Goal: Information Seeking & Learning: Understand process/instructions

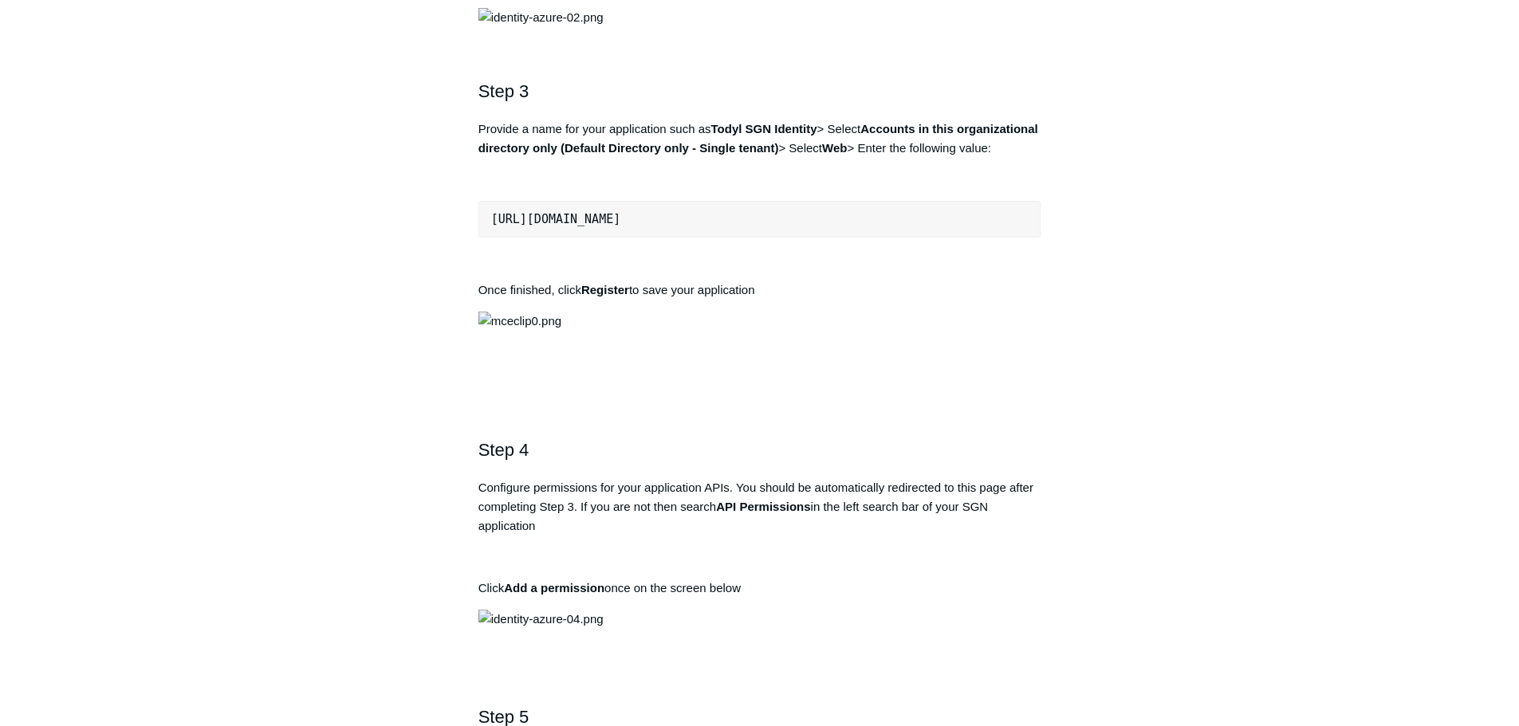
scroll to position [1116, 0]
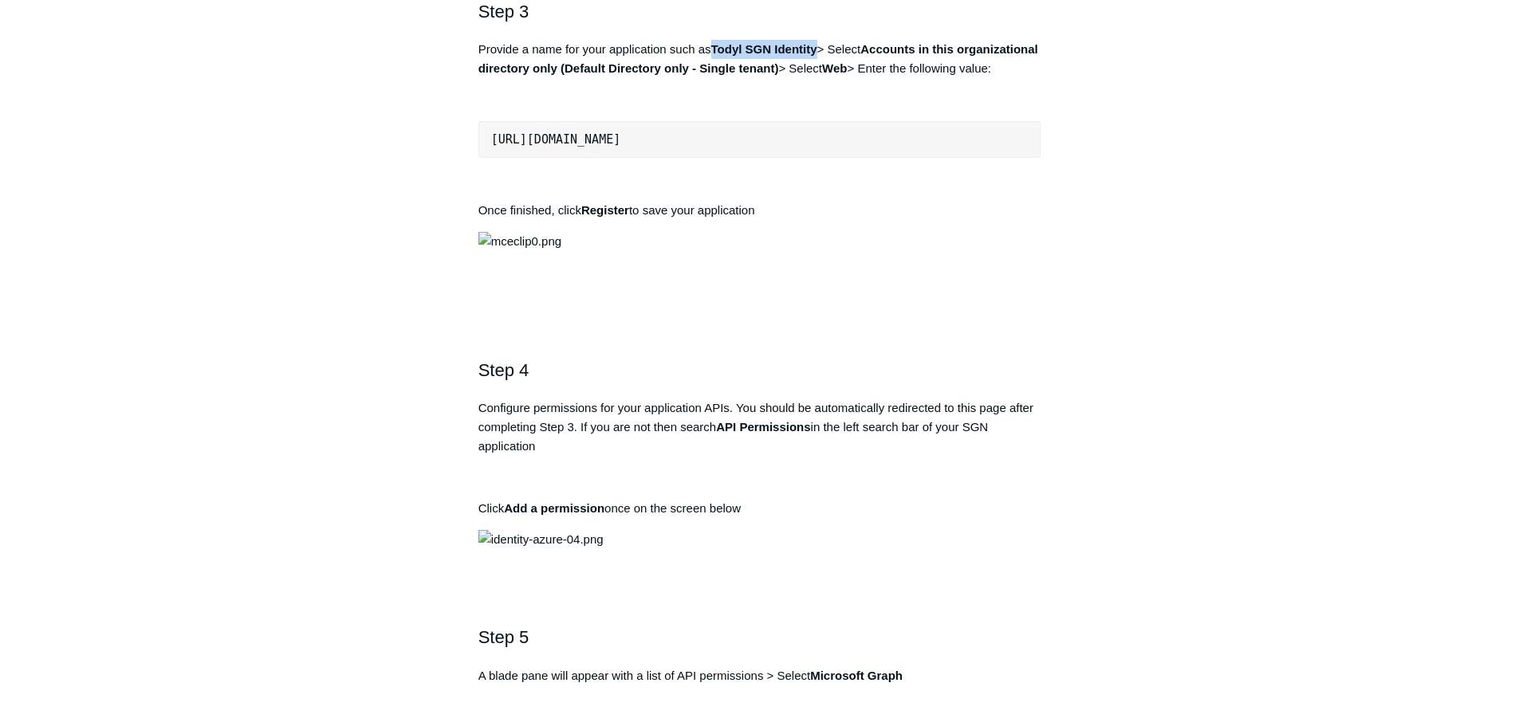
drag, startPoint x: 819, startPoint y: 567, endPoint x: 716, endPoint y: 571, distance: 103.7
click at [716, 56] on strong "Todyl SGN Identity" at bounding box center [764, 49] width 106 height 14
copy strong "Todyl SGN Identity"
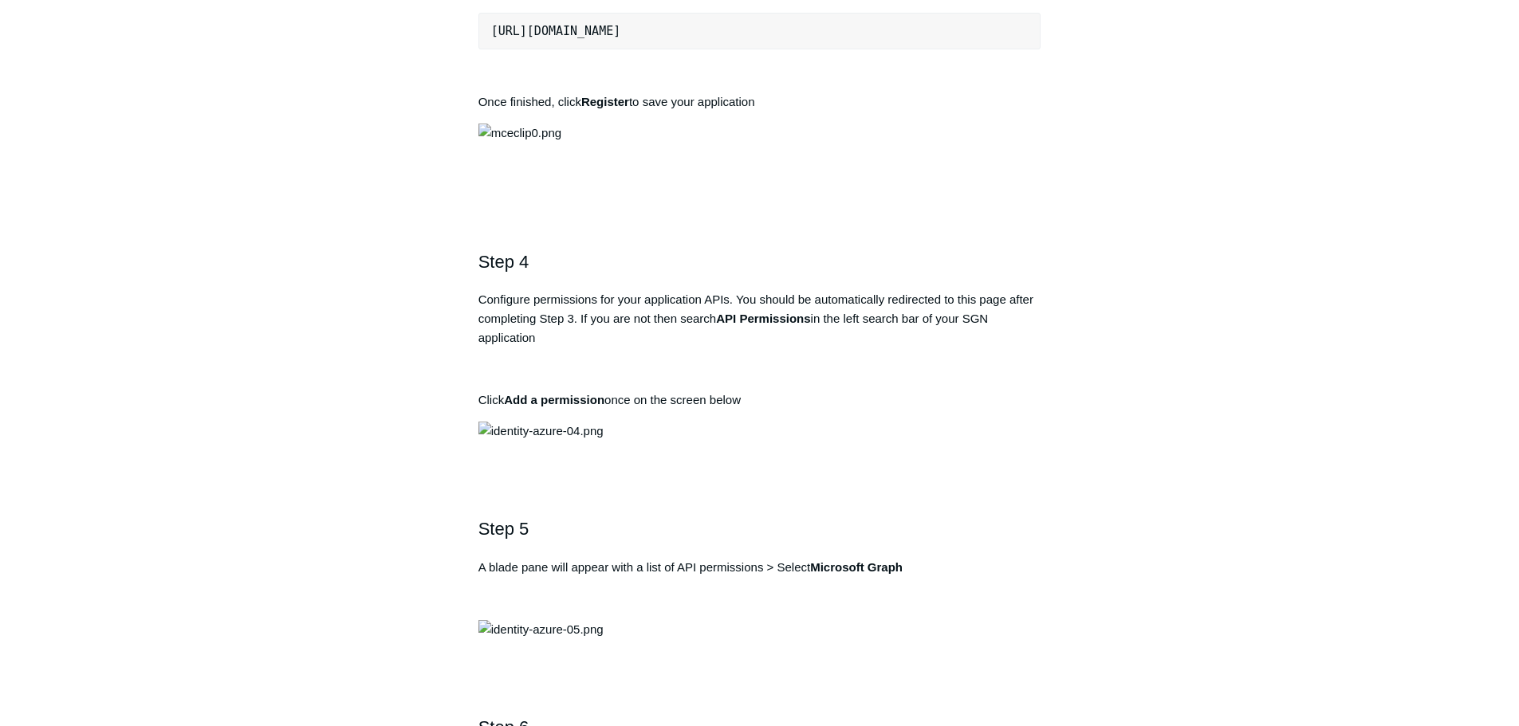
scroll to position [1196, 0]
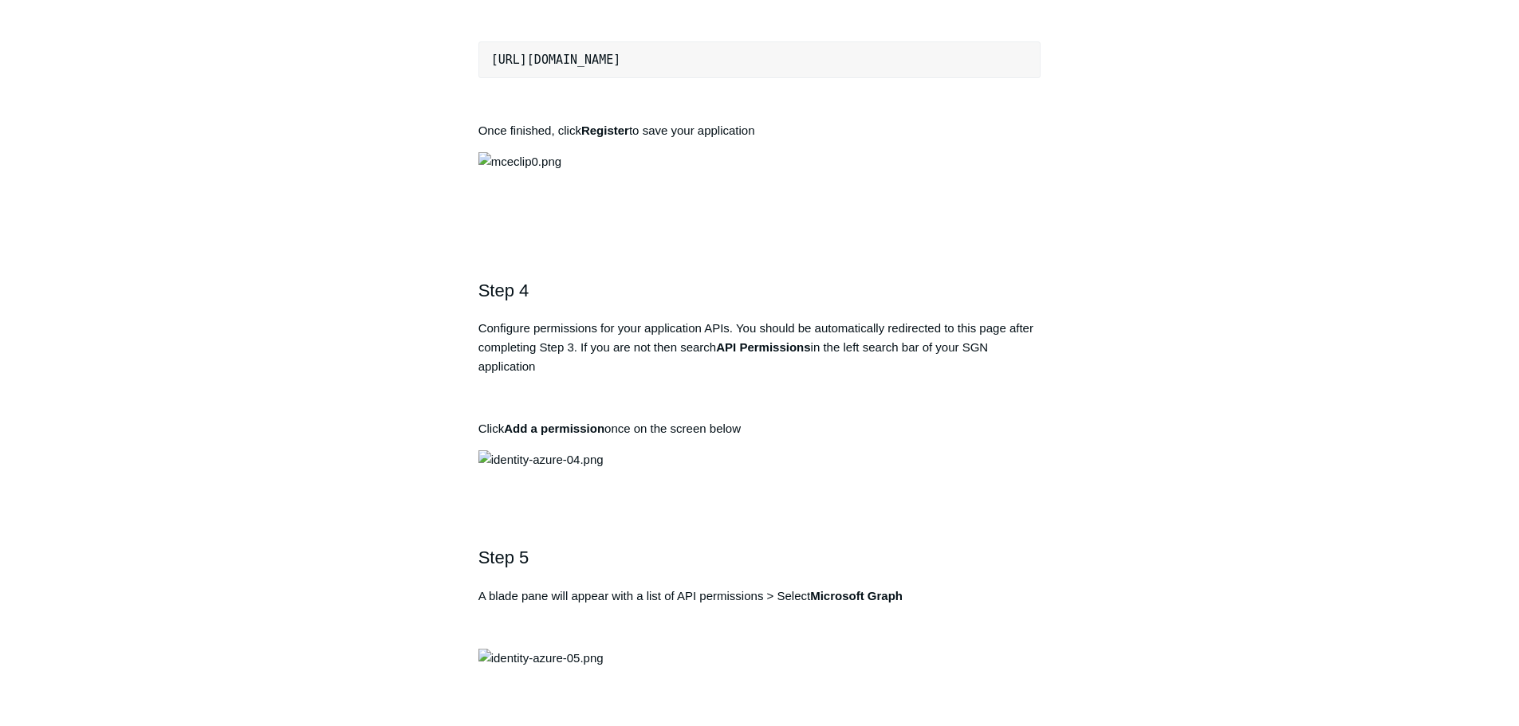
drag, startPoint x: 760, startPoint y: 601, endPoint x: 491, endPoint y: 598, distance: 268.7
click at [491, 78] on pre "[URL][DOMAIN_NAME]" at bounding box center [759, 59] width 563 height 37
copy pre "[URL][DOMAIN_NAME]"
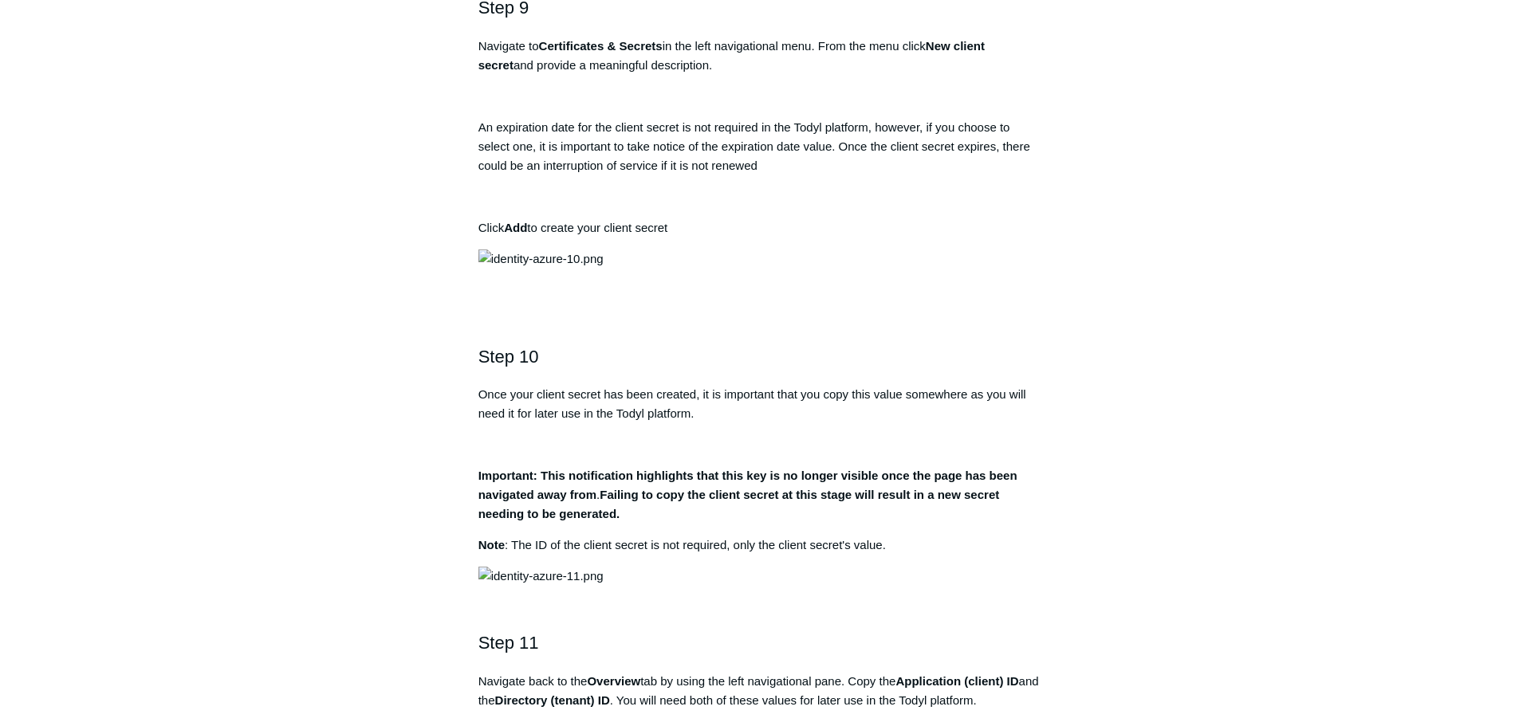
scroll to position [2949, 0]
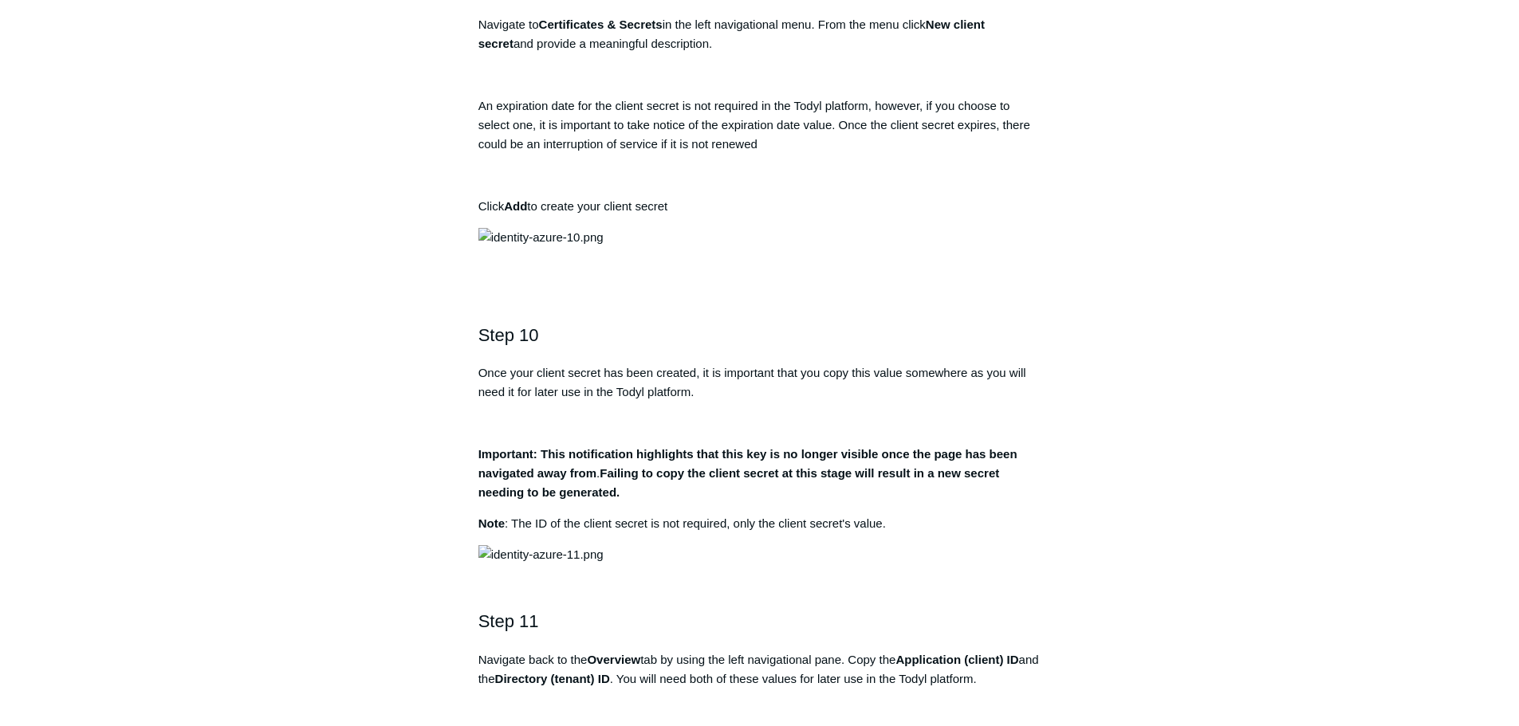
drag, startPoint x: 844, startPoint y: 544, endPoint x: 690, endPoint y: 544, distance: 153.8
copy strong "Directory.AccessAsUser.All"
drag, startPoint x: 673, startPoint y: 564, endPoint x: 732, endPoint y: 563, distance: 59.0
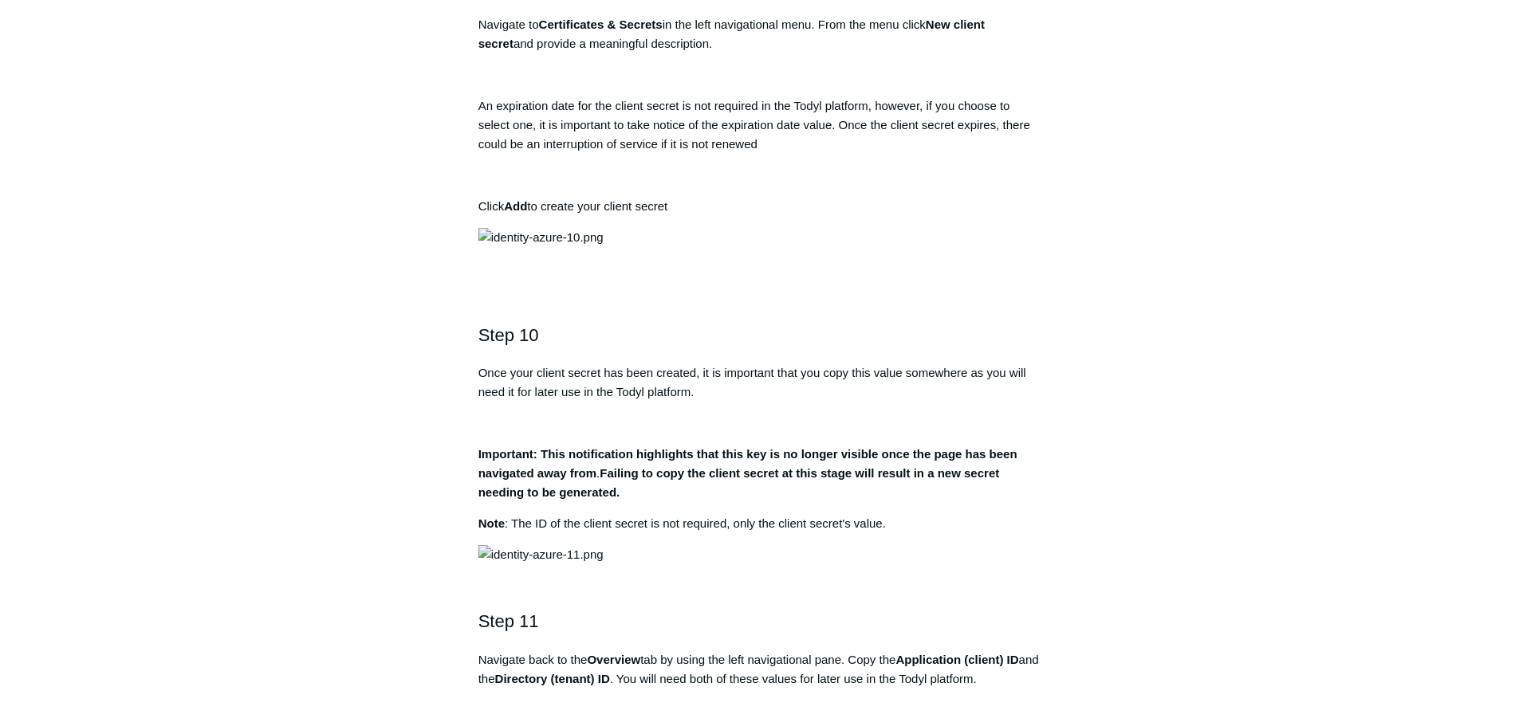
copy strong "[DOMAIN_NAME]"
drag, startPoint x: 787, startPoint y: 587, endPoint x: 674, endPoint y: 582, distance: 112.5
copy strong "User.ReadBasic.All"
drag, startPoint x: 711, startPoint y: 604, endPoint x: 828, endPoint y: 603, distance: 117.2
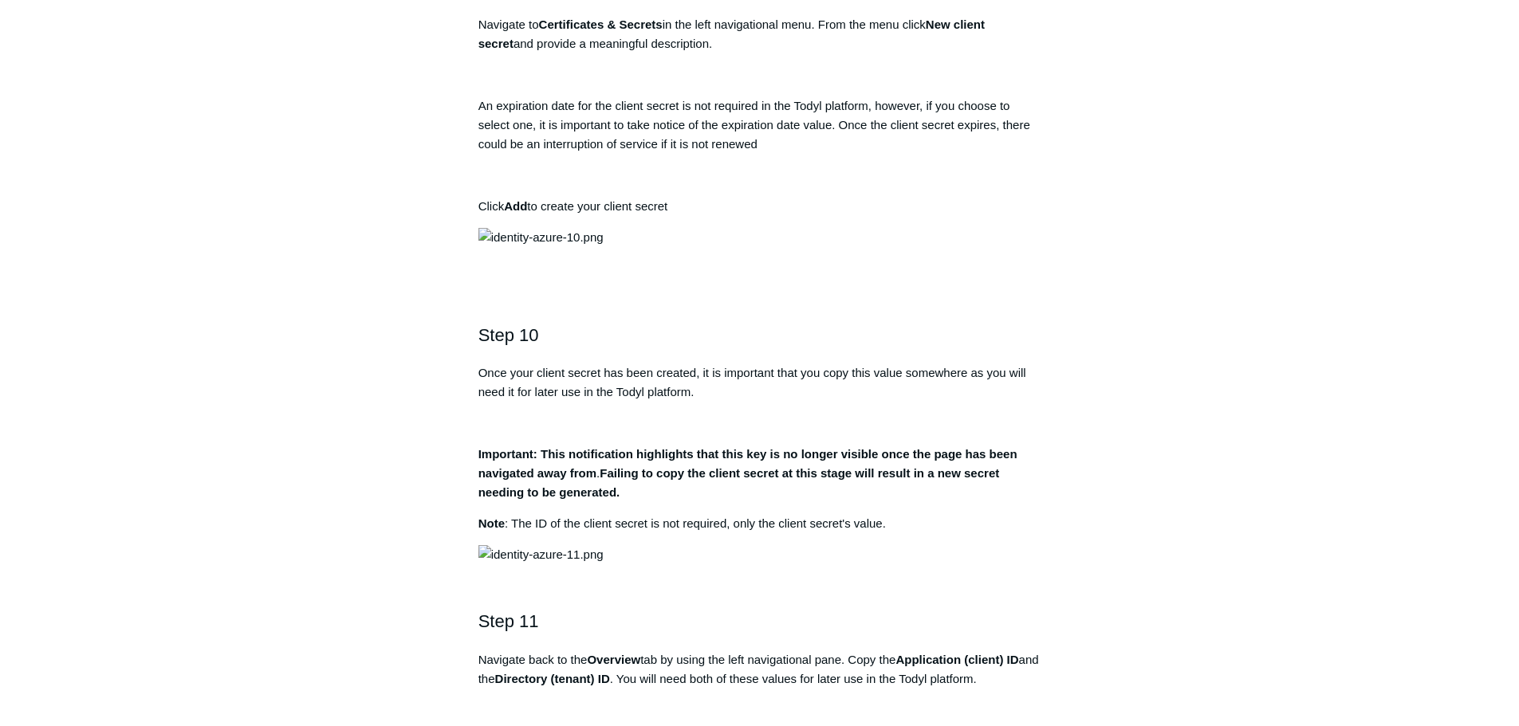
copy strong "irectory.Read.All"
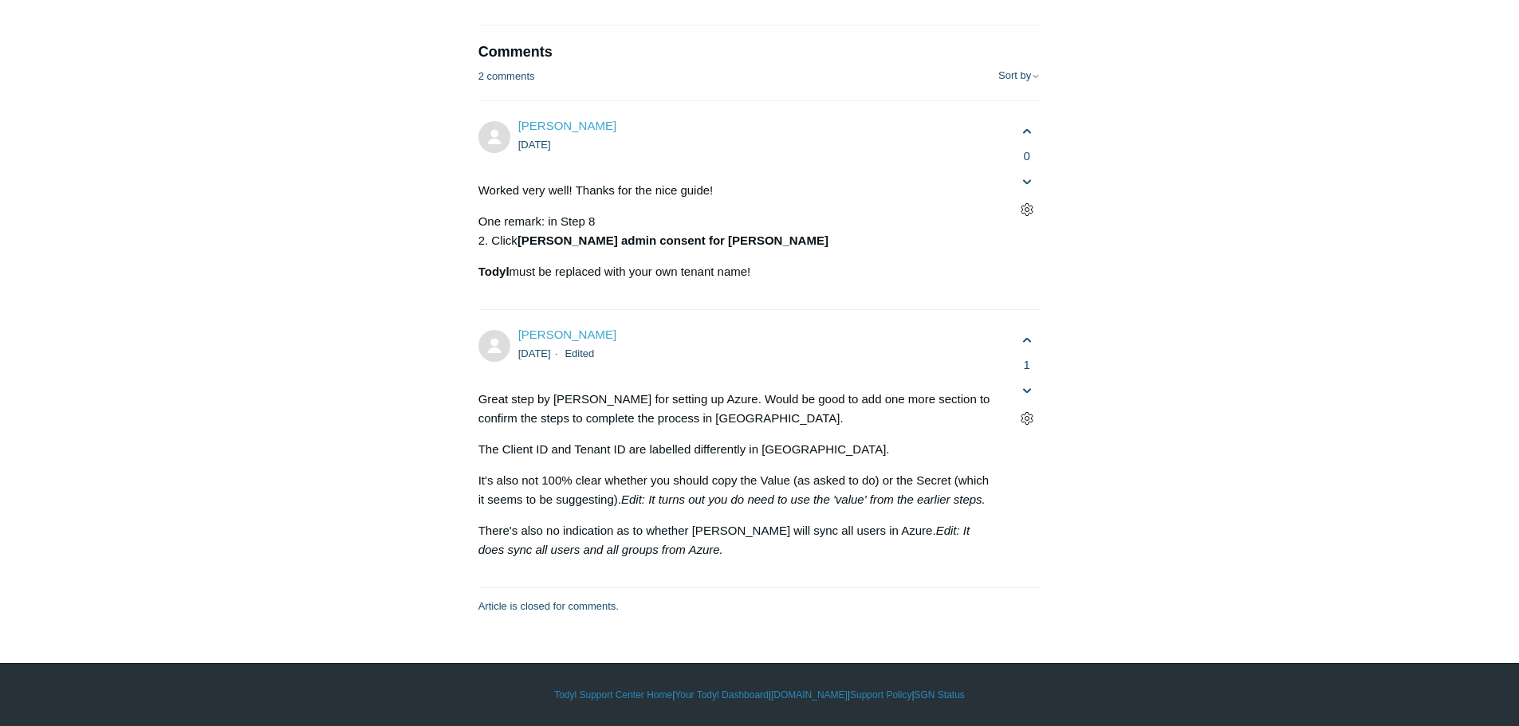
scroll to position [10318, 0]
